Goal: Task Accomplishment & Management: Use online tool/utility

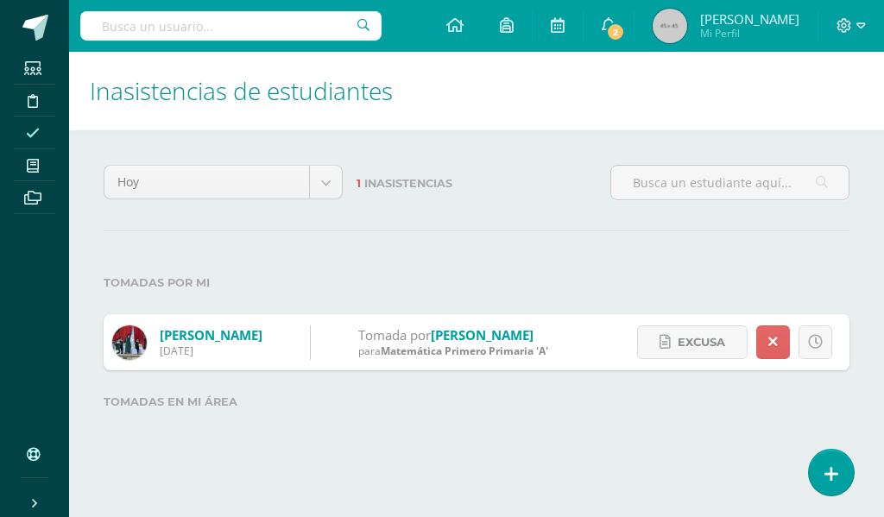
click at [41, 132] on span at bounding box center [33, 132] width 39 height 23
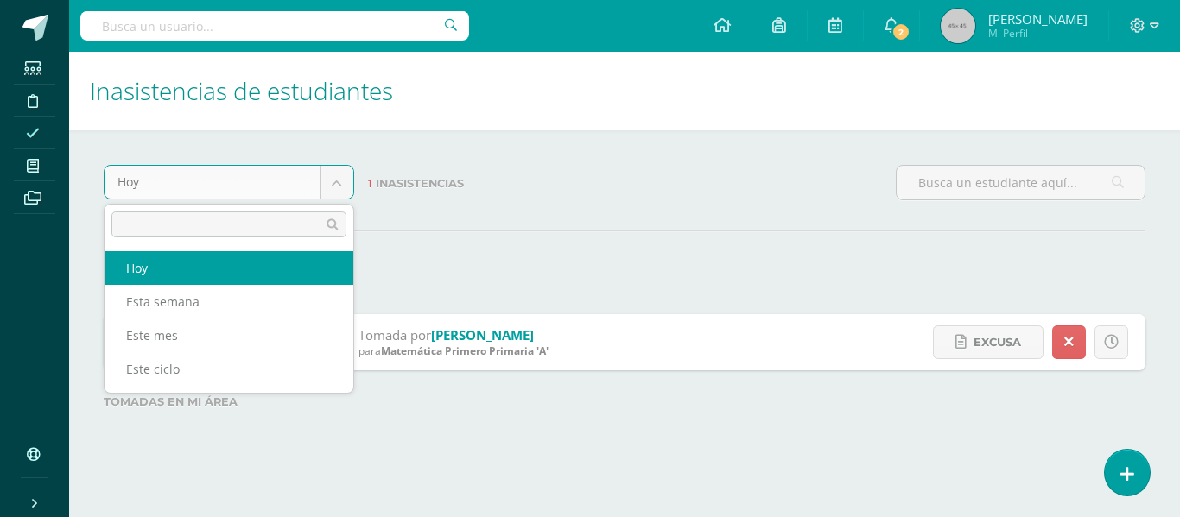
click at [336, 187] on body "Estudiantes Disciplina Asistencia Mis cursos Archivos Soporte Centro de ayuda Ú…" at bounding box center [590, 234] width 1180 height 468
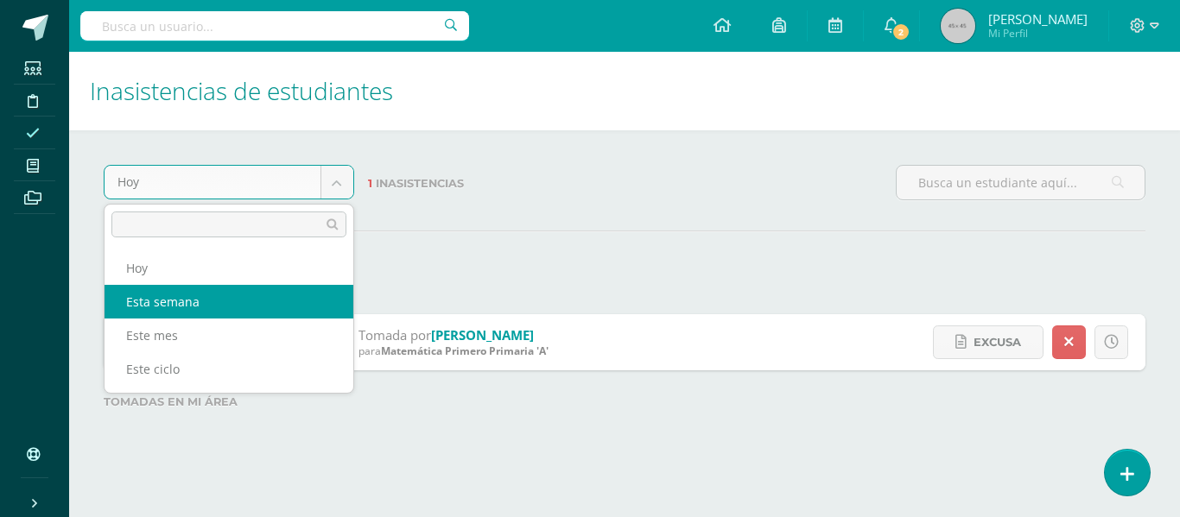
select select "week"
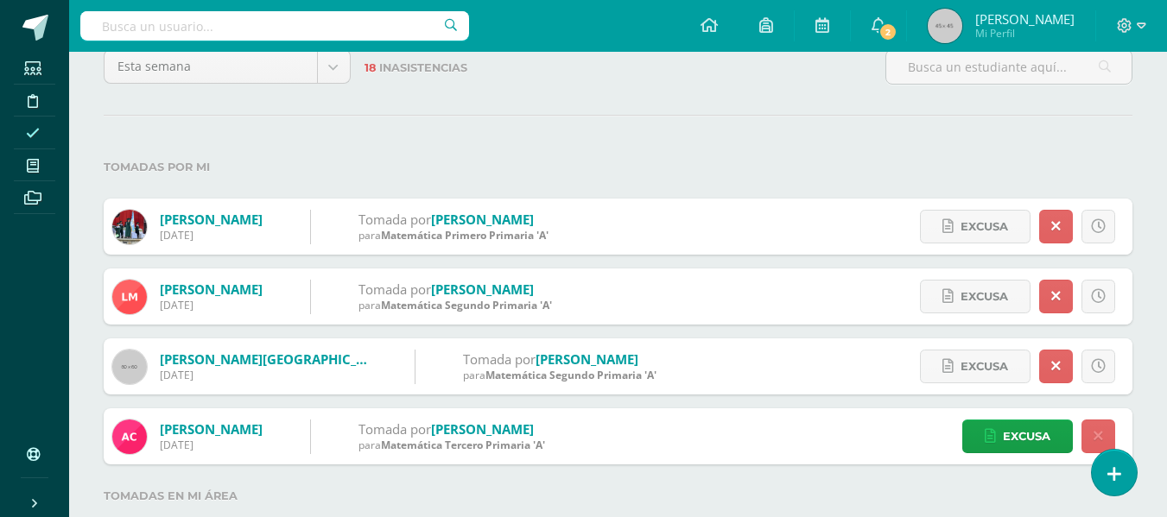
scroll to position [115, 0]
